Goal: Information Seeking & Learning: Learn about a topic

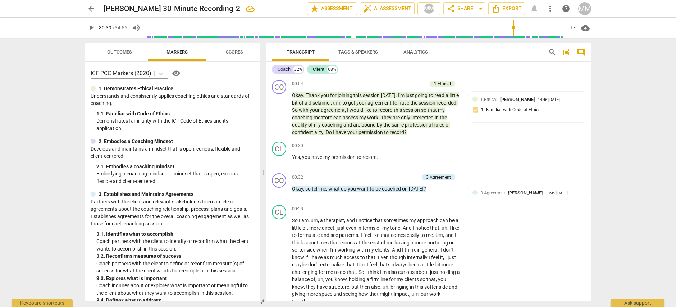
scroll to position [3913, 0]
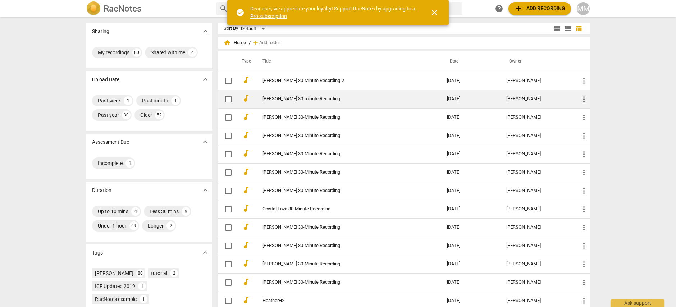
click at [281, 97] on link "Janessa Nickell 30-minute Recording" at bounding box center [341, 98] width 159 height 5
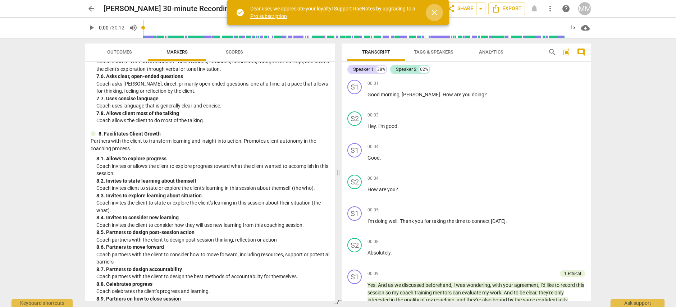
click at [434, 13] on span "close" at bounding box center [434, 12] width 9 height 9
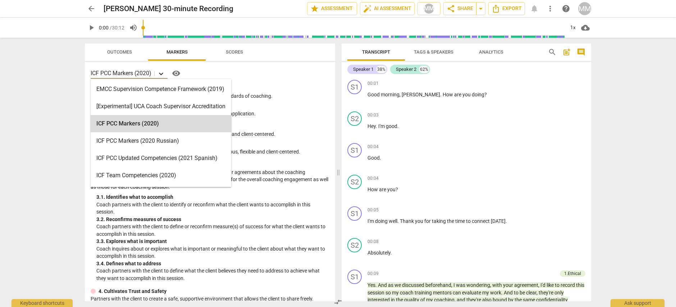
click at [162, 74] on icon at bounding box center [160, 73] width 7 height 7
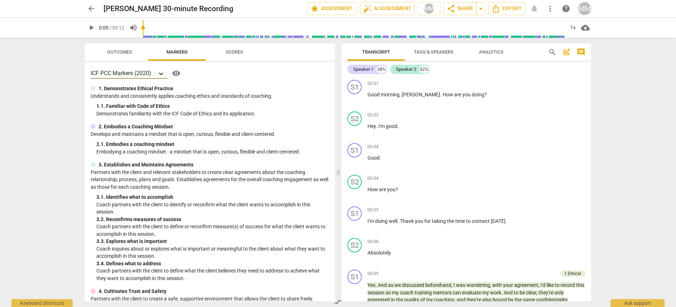
click at [160, 74] on icon at bounding box center [160, 73] width 7 height 7
click at [163, 74] on icon at bounding box center [161, 74] width 4 height 3
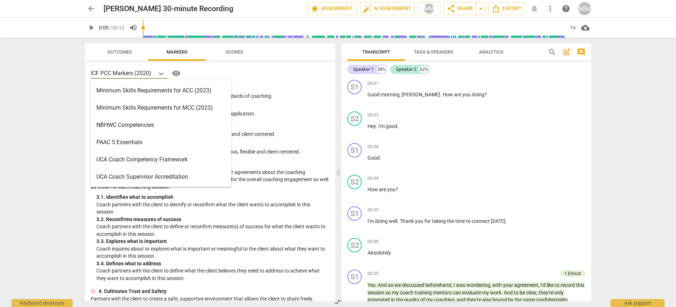
scroll to position [171, 0]
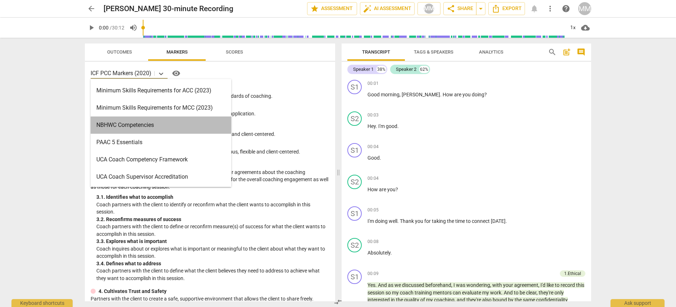
click at [142, 124] on div "NBHWC Competencies" at bounding box center [161, 124] width 141 height 17
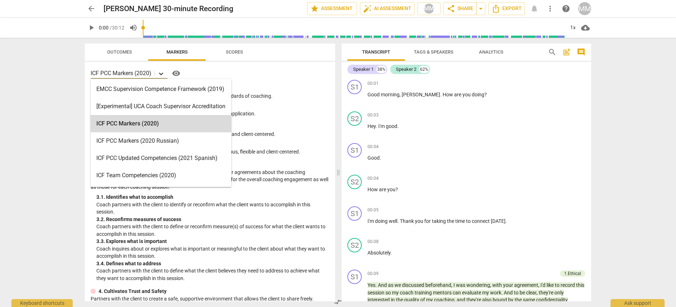
click at [160, 73] on icon at bounding box center [160, 73] width 7 height 7
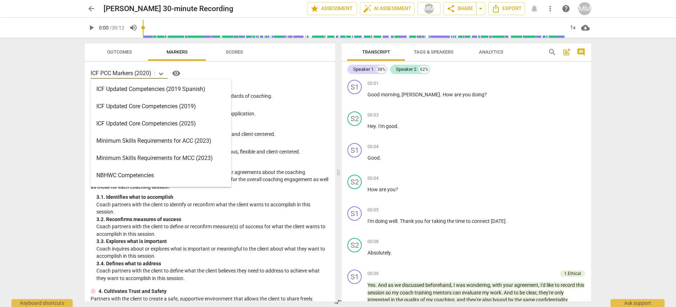
scroll to position [121, 0]
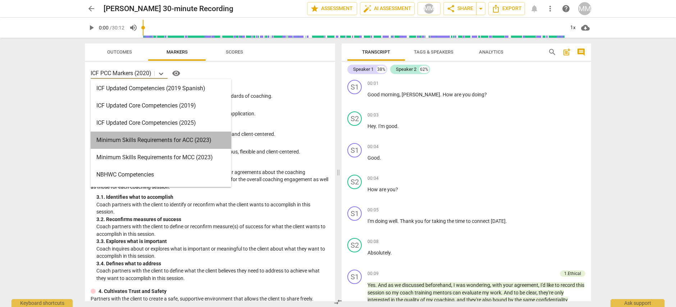
click at [146, 139] on div "Minimum Skills Requirements for ACC (2023)" at bounding box center [161, 140] width 141 height 17
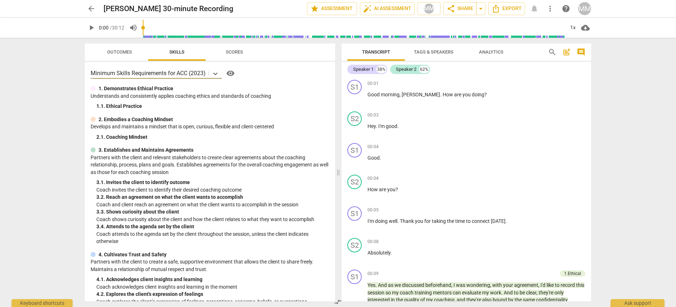
scroll to position [0, 0]
click at [118, 51] on span "Outcomes" at bounding box center [119, 51] width 25 height 5
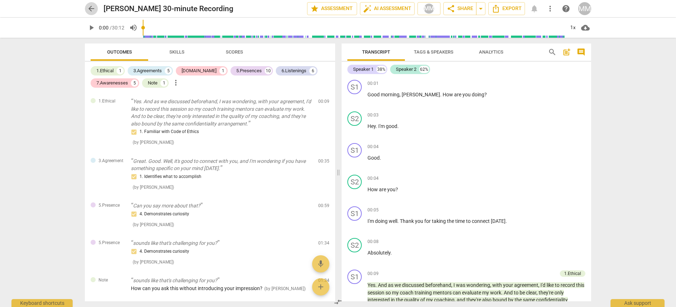
click at [88, 6] on span "arrow_back" at bounding box center [91, 8] width 9 height 9
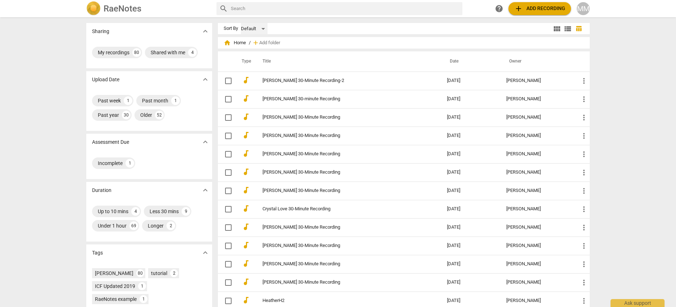
click at [263, 27] on div "Default" at bounding box center [254, 29] width 27 height 12
click at [263, 27] on li "Default" at bounding box center [257, 29] width 34 height 14
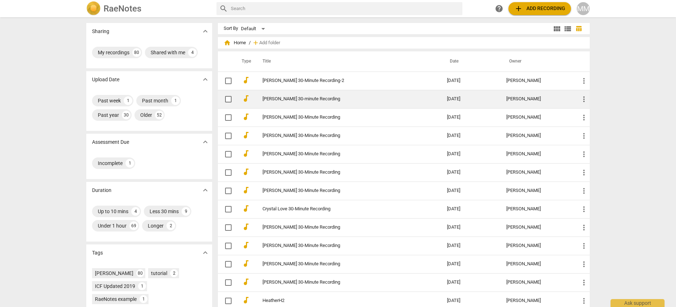
click at [280, 98] on link "Janessa Nickell 30-minute Recording" at bounding box center [341, 98] width 159 height 5
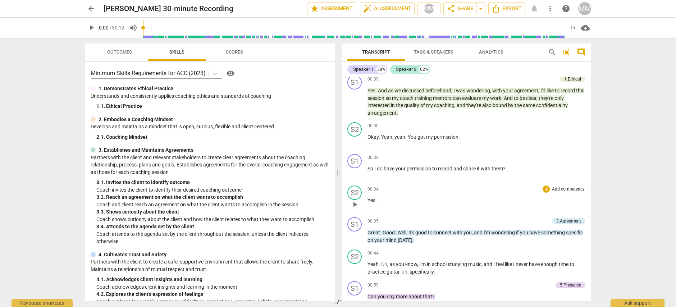
scroll to position [195, 0]
